Goal: Find specific page/section: Find specific page/section

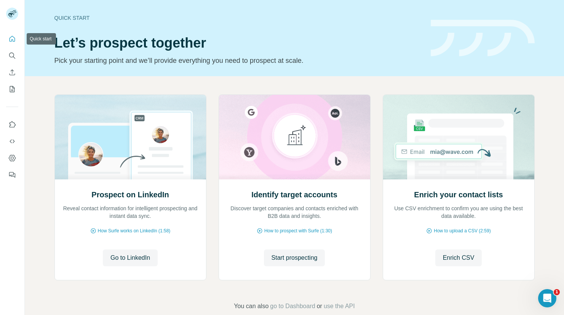
click at [11, 38] on icon "Quick start" at bounding box center [12, 39] width 8 height 8
click at [12, 54] on icon "Search" at bounding box center [12, 56] width 8 height 8
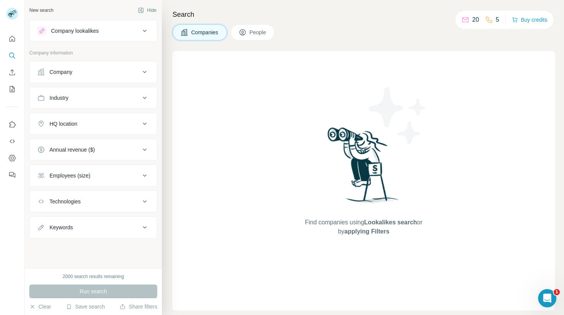
click at [72, 30] on div "Company lookalikes" at bounding box center [75, 31] width 48 height 8
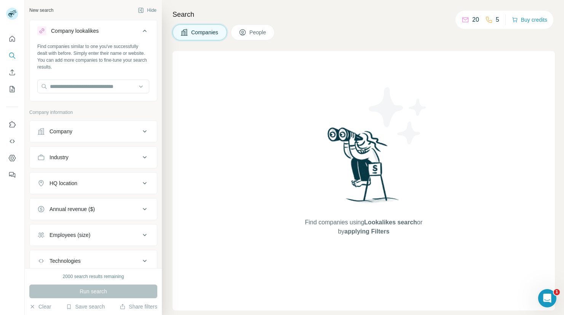
click at [72, 30] on div "Company lookalikes" at bounding box center [75, 31] width 48 height 8
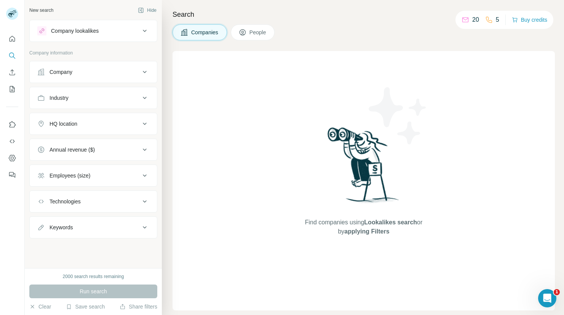
click at [256, 34] on span "People" at bounding box center [258, 33] width 18 height 8
